Goal: Task Accomplishment & Management: Use online tool/utility

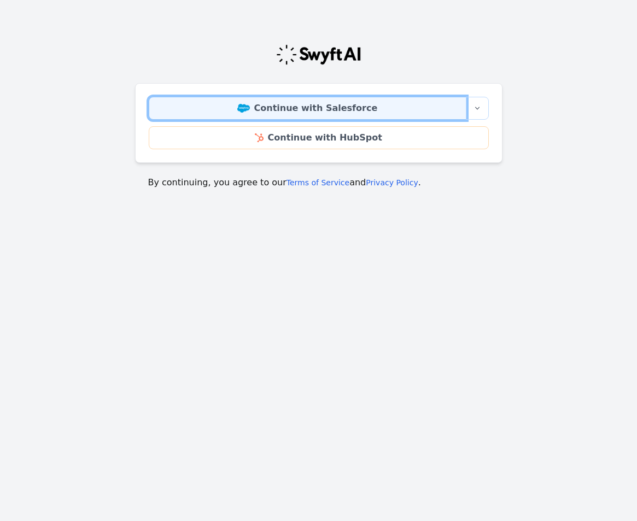
click at [321, 115] on link "Continue with Salesforce" at bounding box center [308, 108] width 318 height 23
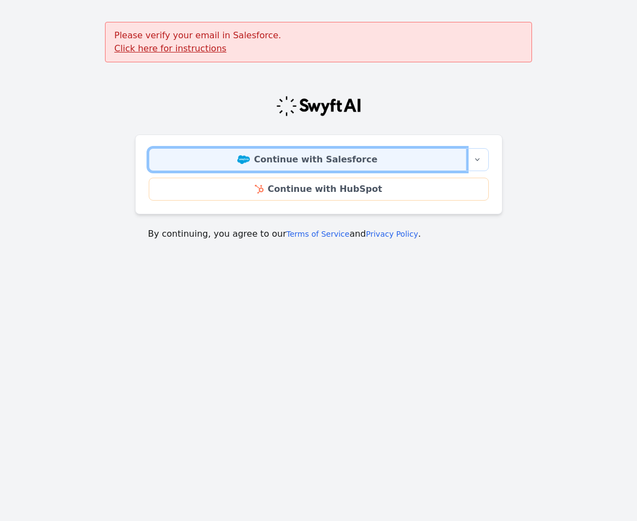
click at [247, 157] on img at bounding box center [243, 159] width 13 height 9
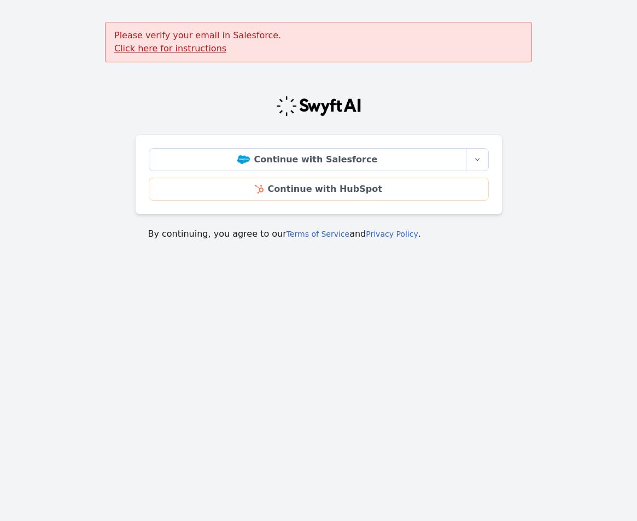
click at [257, 98] on div at bounding box center [319, 106] width 368 height 22
click at [183, 45] on u "Click here for instructions" at bounding box center [170, 48] width 112 height 10
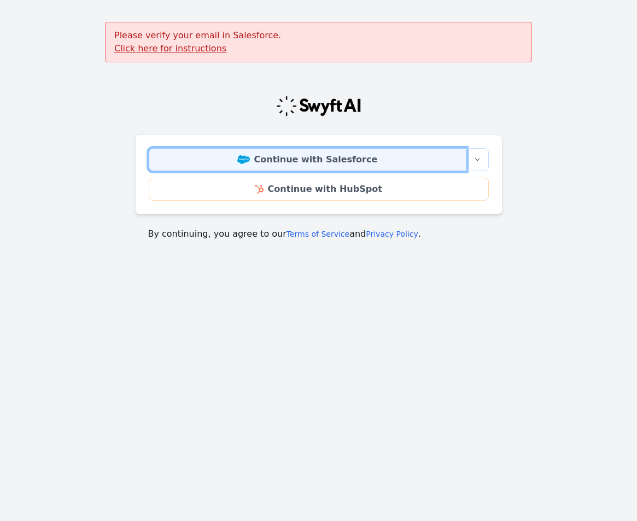
click at [366, 154] on link "Continue with Salesforce" at bounding box center [308, 159] width 318 height 23
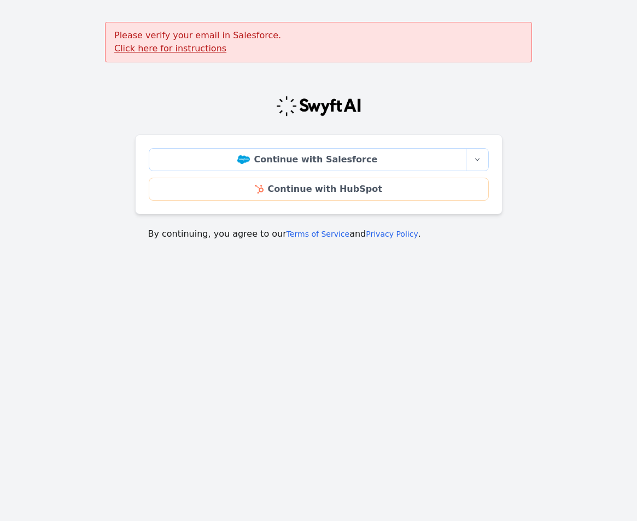
click at [407, 142] on div "Continue with Salesforce More sign-in options Continue with Salesforce Sandbox …" at bounding box center [319, 175] width 368 height 80
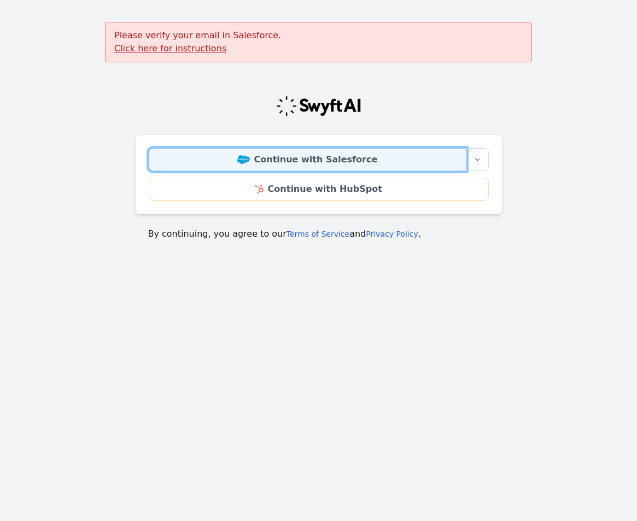
click at [366, 161] on link "Continue with Salesforce" at bounding box center [308, 159] width 318 height 23
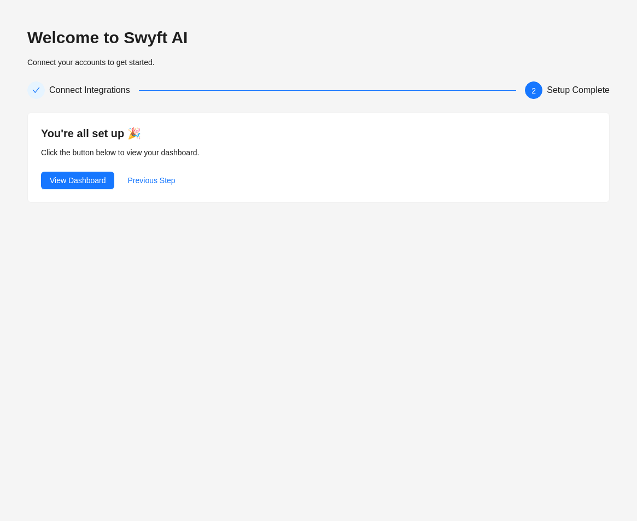
click at [439, 332] on div "Welcome to Swyft AI Connect your accounts to get started. Connect Integrations …" at bounding box center [318, 260] width 637 height 521
click at [465, 309] on div "Welcome to Swyft AI Connect your accounts to get started. Connect Integrations …" at bounding box center [318, 260] width 637 height 521
click at [298, 61] on div "Welcome to Swyft AI Connect your accounts to get started." at bounding box center [318, 47] width 583 height 41
click at [92, 178] on span "View Dashboard" at bounding box center [78, 181] width 56 height 12
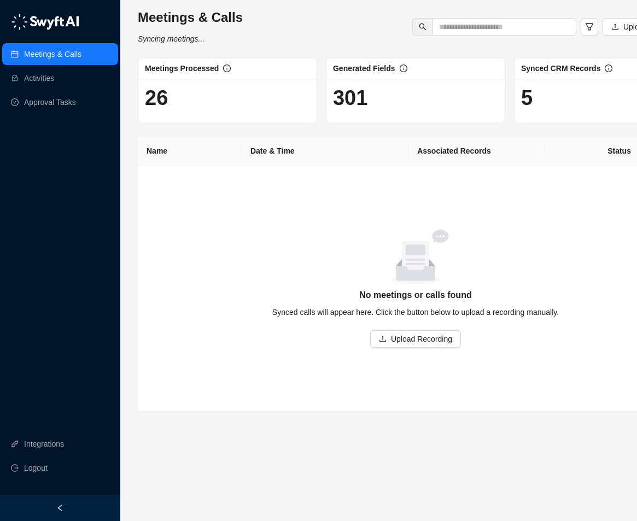
click at [281, 119] on div "26" at bounding box center [227, 101] width 178 height 44
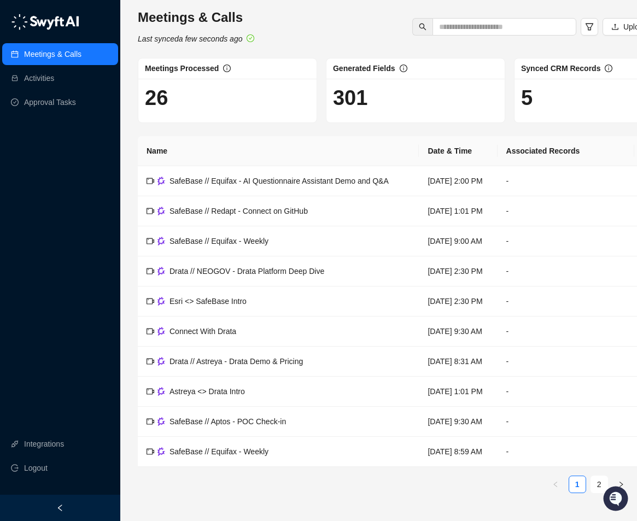
click at [293, 127] on div "Meetings & Calls Last synced a few seconds ago Upload Recording Meetings Proces…" at bounding box center [416, 256] width 556 height 494
